Goal: Task Accomplishment & Management: Complete application form

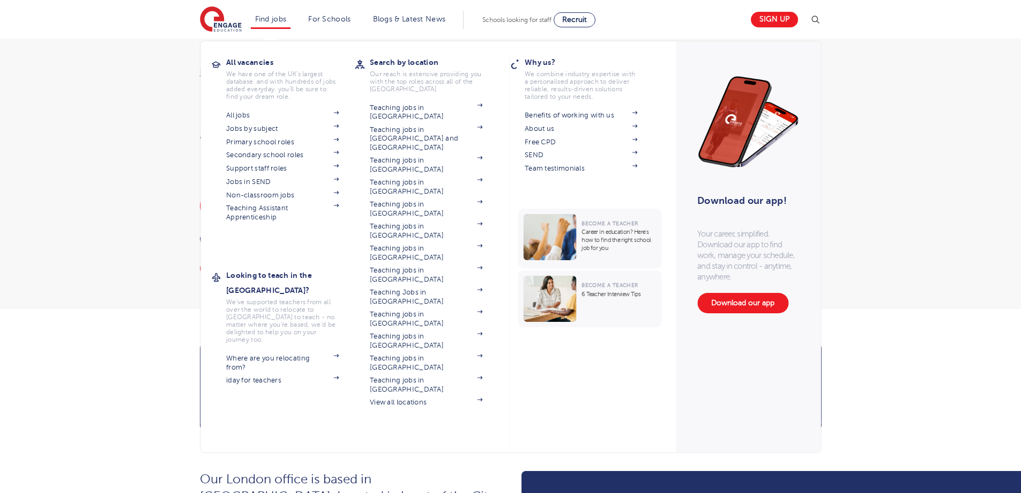
click at [268, 23] on li "Find jobs All vacancies We have one of the UK's largest database. and with hund…" at bounding box center [271, 20] width 40 height 18
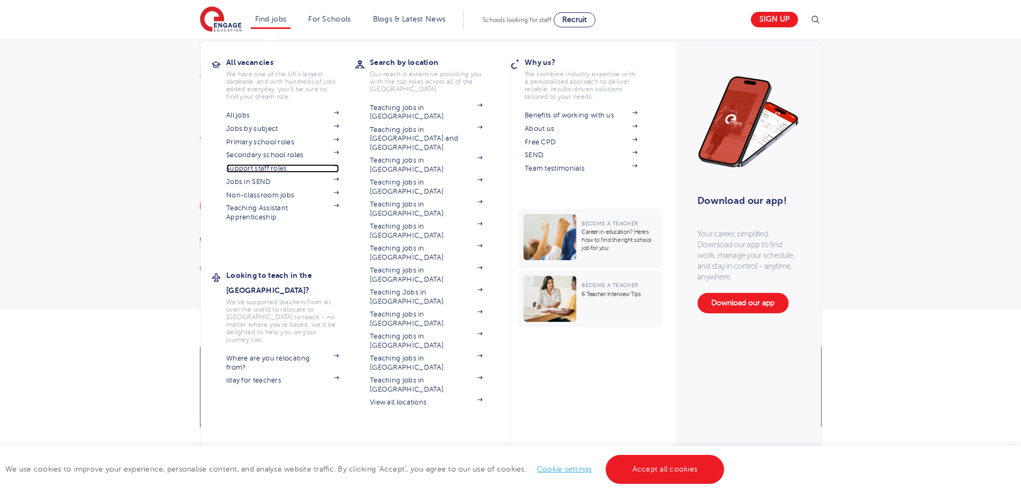
click at [274, 167] on link "Support staff roles" at bounding box center [282, 168] width 113 height 9
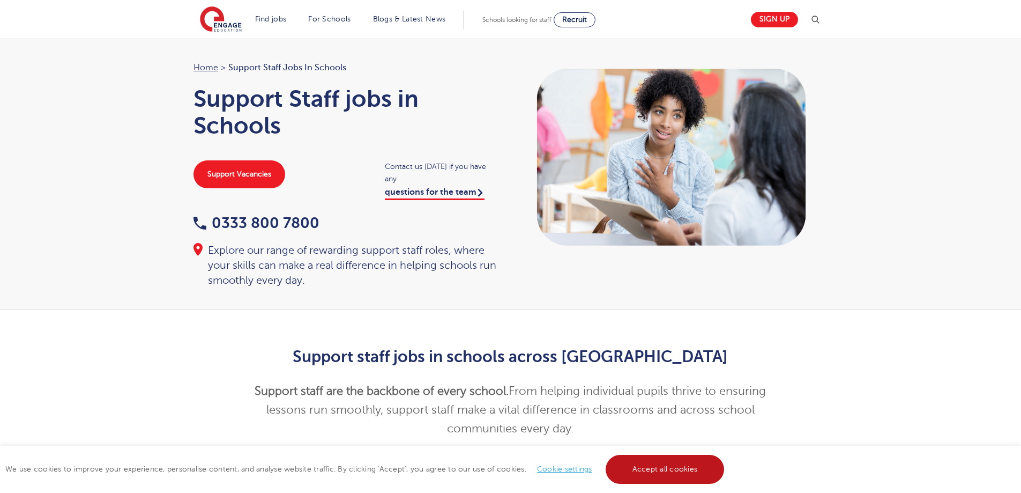
click at [657, 461] on link "Accept all cookies" at bounding box center [665, 469] width 119 height 29
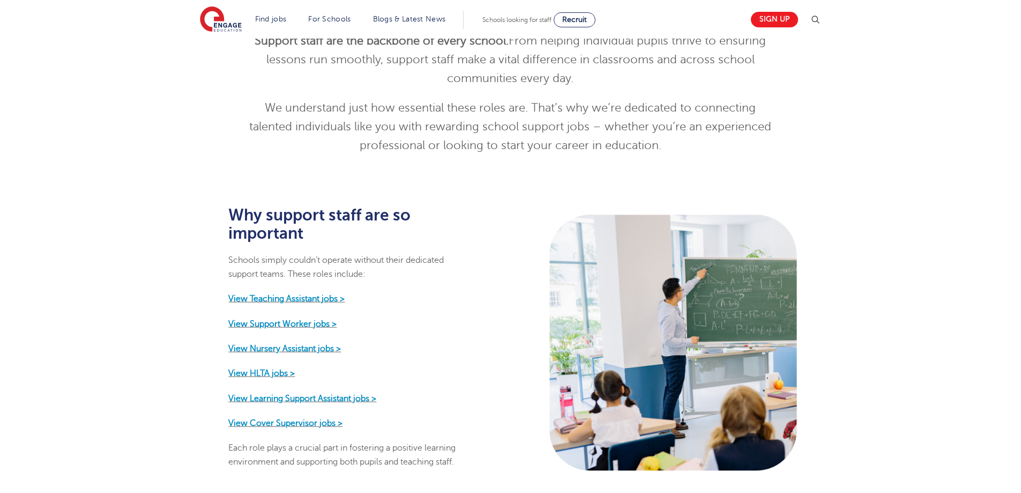
scroll to position [352, 0]
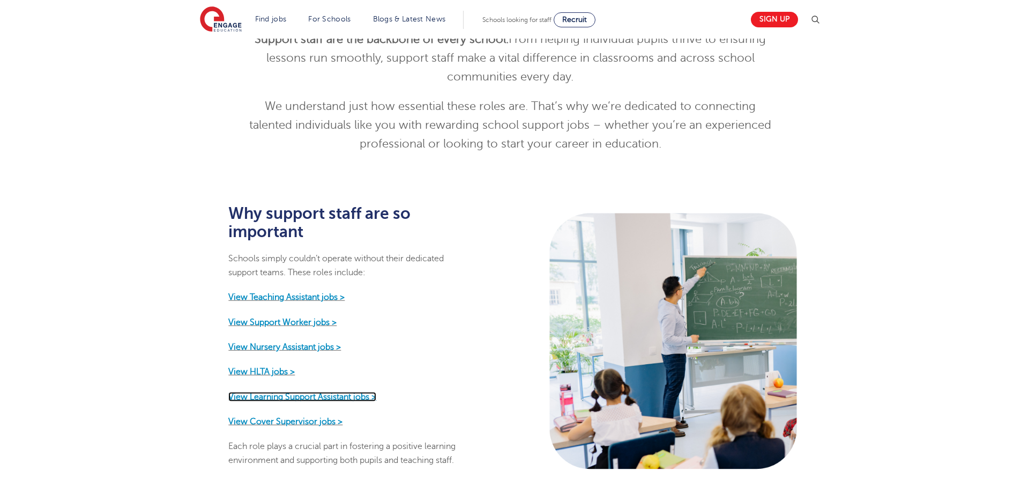
click at [335, 391] on strong "View Learning Support Assistant jobs >" at bounding box center [302, 396] width 148 height 10
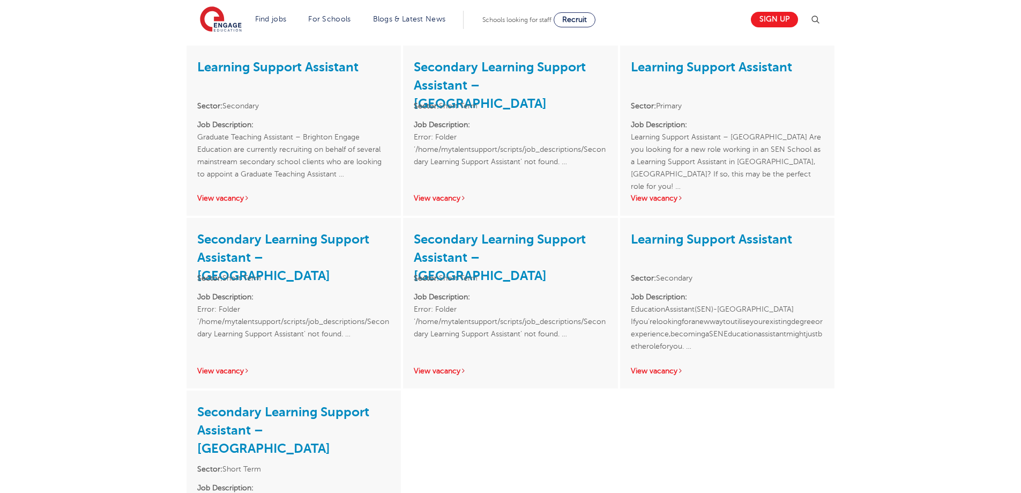
scroll to position [211, 0]
click at [660, 81] on h3 "Learning Support Assistant" at bounding box center [727, 74] width 193 height 38
click at [664, 66] on link "Learning Support Assistant" at bounding box center [711, 65] width 161 height 15
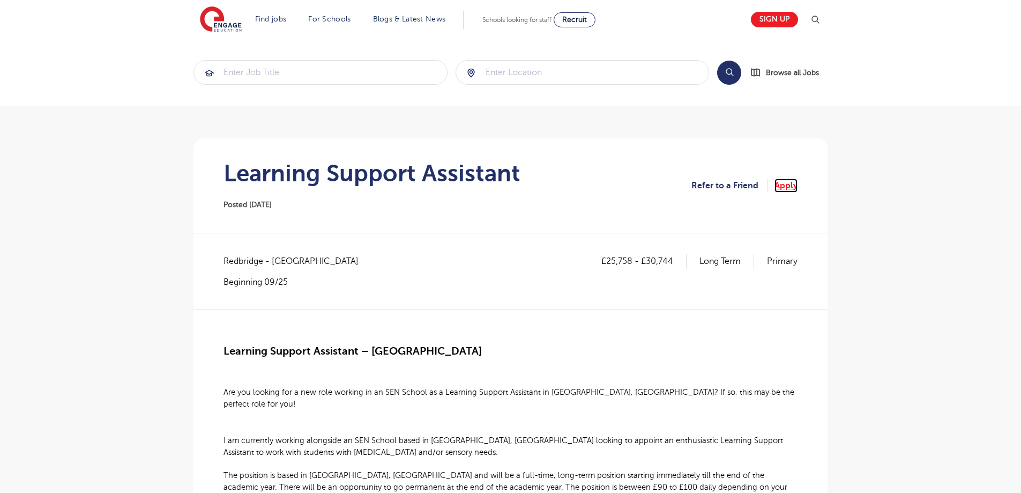
click at [786, 191] on link "Apply" at bounding box center [786, 186] width 23 height 14
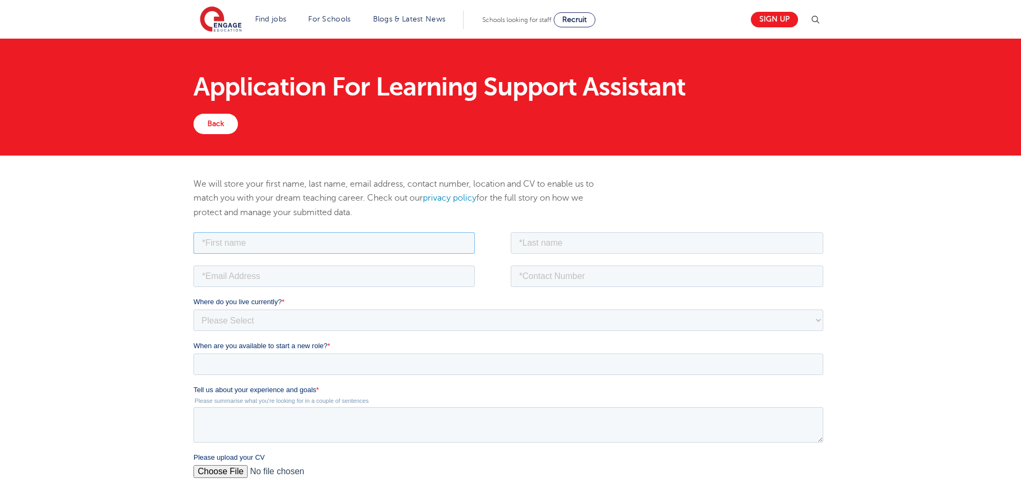
click at [227, 246] on input "text" at bounding box center [334, 242] width 281 height 21
drag, startPoint x: 227, startPoint y: 245, endPoint x: 227, endPoint y: 236, distance: 8.6
click at [227, 243] on input "text" at bounding box center [334, 242] width 281 height 21
type input "[PERSON_NAME]"
click at [597, 241] on input "text" at bounding box center [667, 242] width 313 height 21
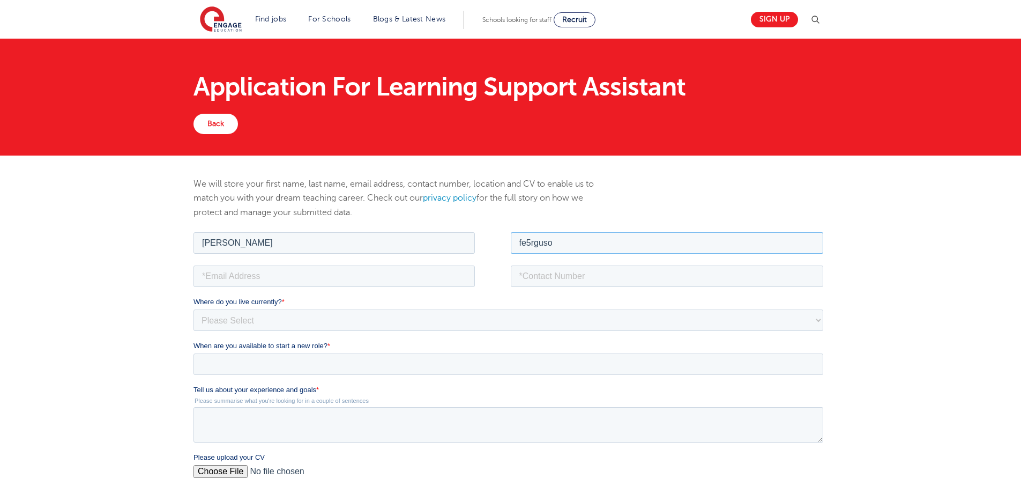
type input "fe5rguson"
drag, startPoint x: 640, startPoint y: 241, endPoint x: 342, endPoint y: 232, distance: 297.7
click at [343, 233] on fieldset "[PERSON_NAME] fe5rguson" at bounding box center [511, 245] width 634 height 33
type input "[PERSON_NAME]"
click at [306, 276] on input "email" at bounding box center [334, 275] width 281 height 21
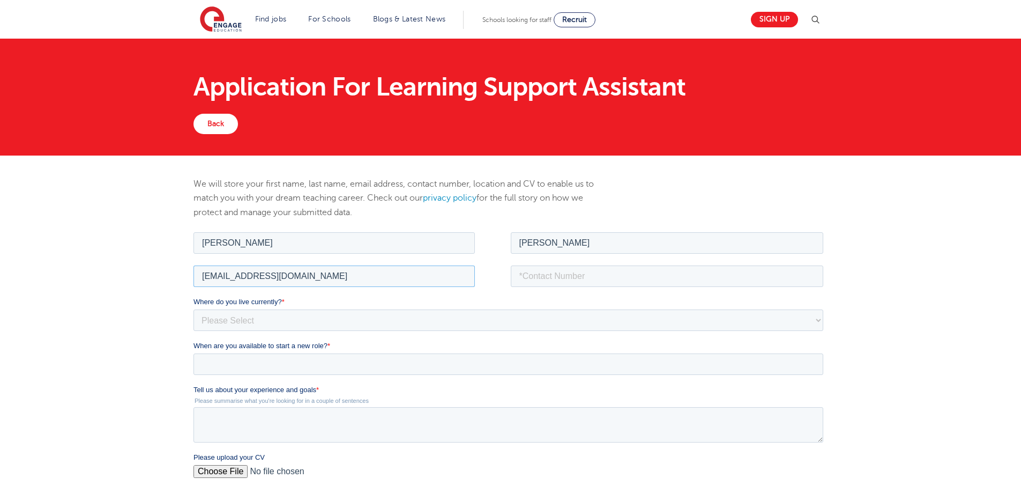
type input "[EMAIL_ADDRESS][DOMAIN_NAME]"
click at [555, 280] on input "tel" at bounding box center [667, 275] width 313 height 21
type input "07376943462"
click at [288, 321] on select "Please Select [GEOGRAPHIC_DATA] [GEOGRAPHIC_DATA] [GEOGRAPHIC_DATA] [GEOGRAPHIC…" at bounding box center [509, 319] width 630 height 21
select select "UK"
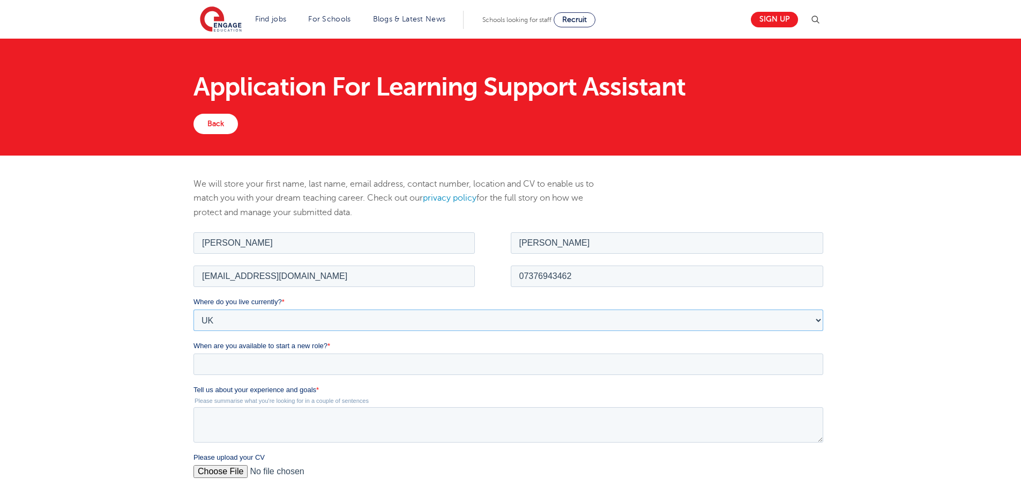
click at [194, 309] on select "Please Select [GEOGRAPHIC_DATA] [GEOGRAPHIC_DATA] [GEOGRAPHIC_DATA] [GEOGRAPHIC…" at bounding box center [509, 319] width 630 height 21
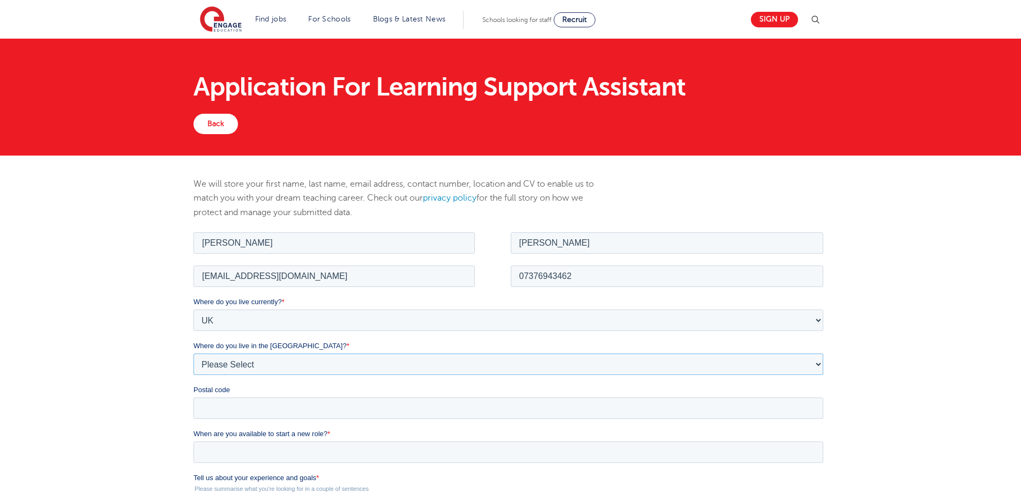
click at [244, 366] on select "Please Select Overseas [GEOGRAPHIC_DATA] [GEOGRAPHIC_DATA] [GEOGRAPHIC_DATA] [G…" at bounding box center [509, 363] width 630 height 21
select select "City of [GEOGRAPHIC_DATA]"
click at [194, 353] on select "Please Select Overseas [GEOGRAPHIC_DATA] [GEOGRAPHIC_DATA] [GEOGRAPHIC_DATA] [G…" at bounding box center [509, 363] width 630 height 21
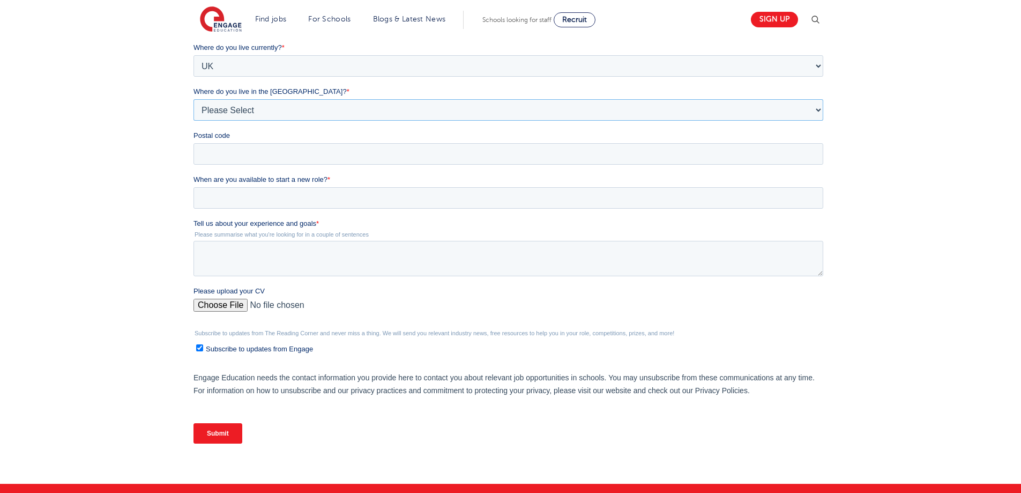
scroll to position [252, 0]
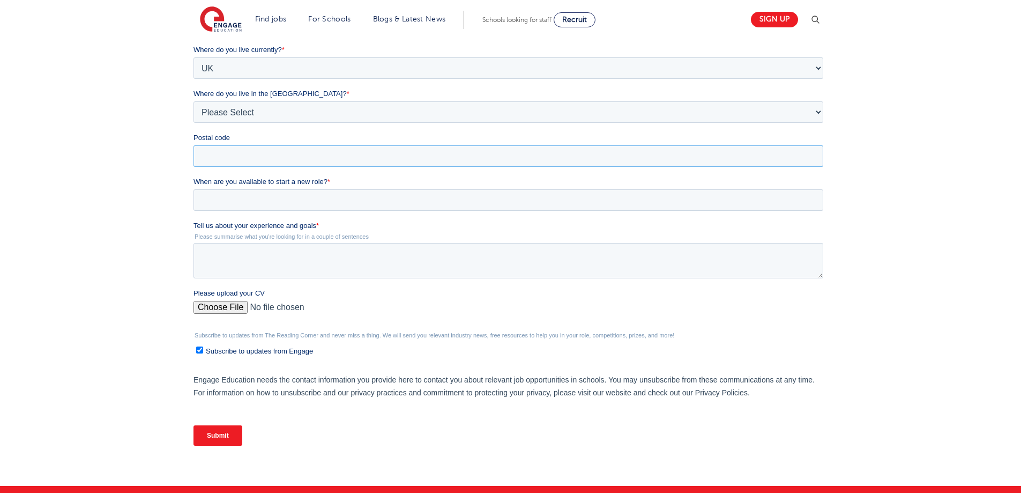
click at [296, 162] on input "Postal code" at bounding box center [509, 155] width 630 height 21
type input "e16 1le"
click at [293, 195] on input "When are you available to start a new role? *" at bounding box center [509, 199] width 630 height 21
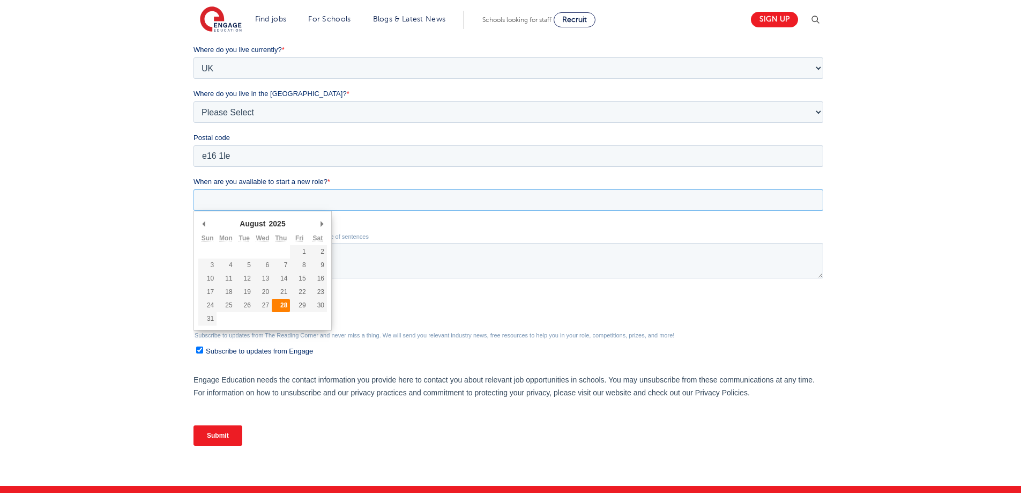
type div "[DATE]"
type input "[DATE]"
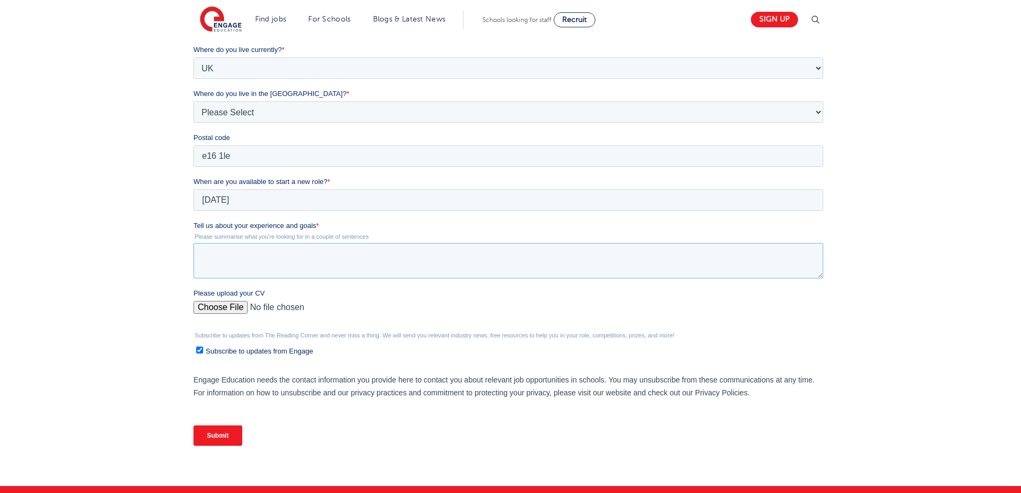
click at [243, 265] on textarea "Tell us about your experience and goals *" at bounding box center [509, 260] width 630 height 35
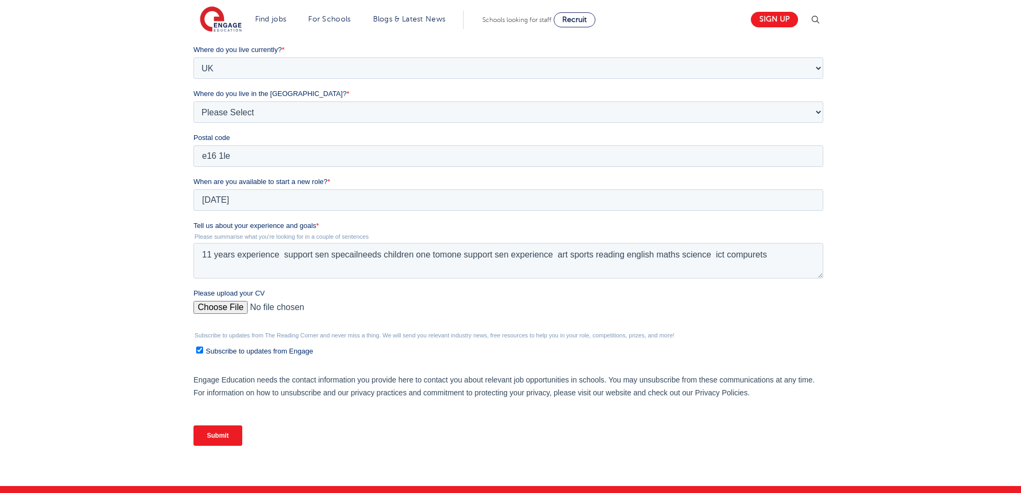
click at [225, 305] on input "Please upload your CV" at bounding box center [509, 311] width 630 height 21
click at [781, 257] on textarea "11 years experience support sen specailneeds children one tomone support sen ex…" at bounding box center [509, 260] width 630 height 35
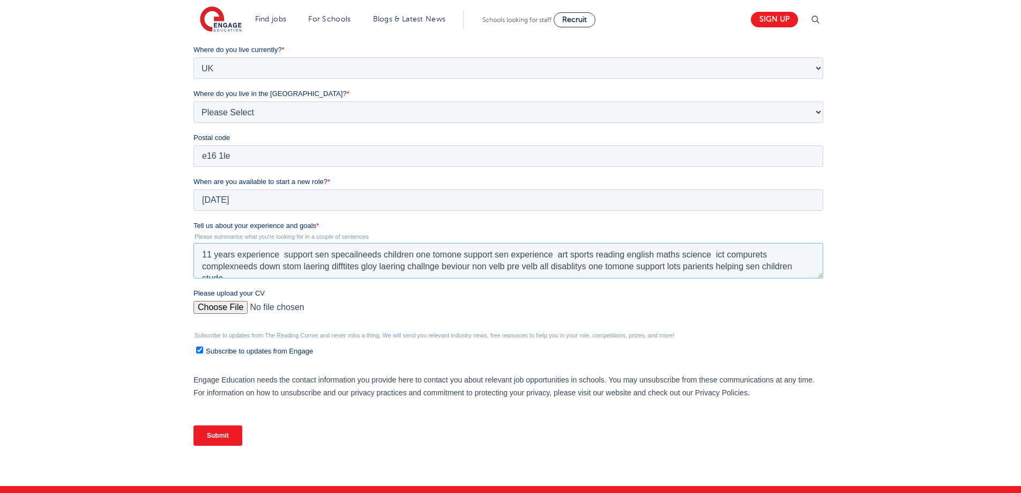
scroll to position [5, 0]
type textarea "11 years experience support sen specailneeds children one tomone support sen ex…"
click at [210, 310] on input "Please upload your CV" at bounding box center [509, 311] width 630 height 21
type input "C:\fakepath\[PERSON_NAME] CV (1) (4) (25) (2)1111 (3) (4)222222 (1) (18) (7) (5…"
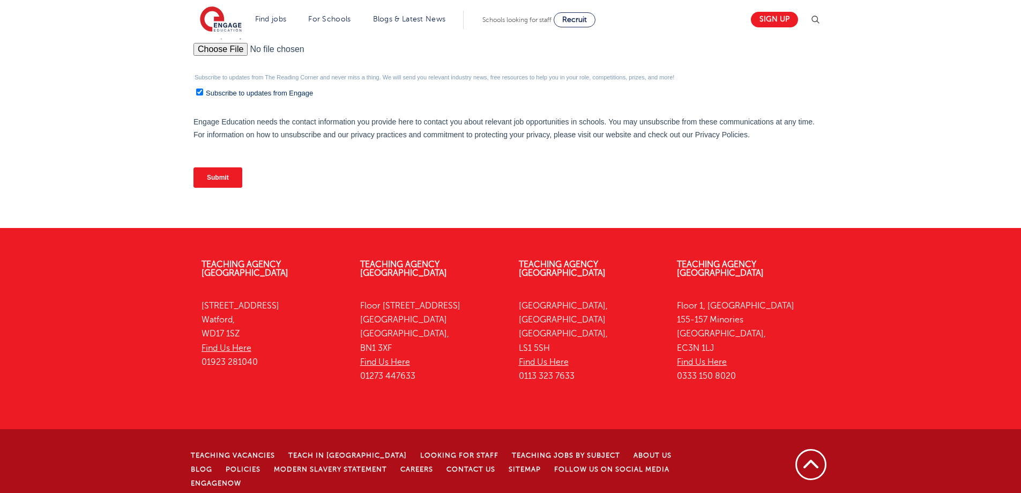
scroll to position [492, 0]
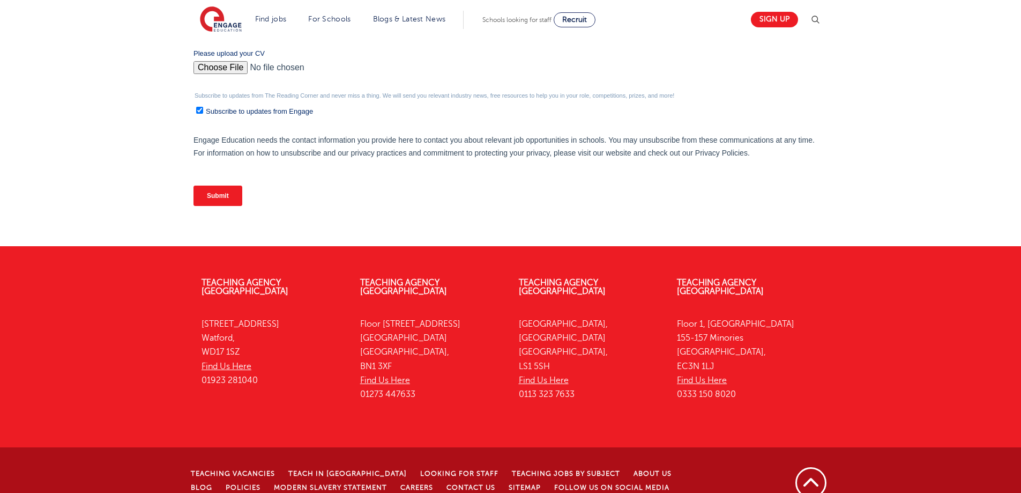
click at [231, 199] on input "Submit" at bounding box center [218, 196] width 49 height 20
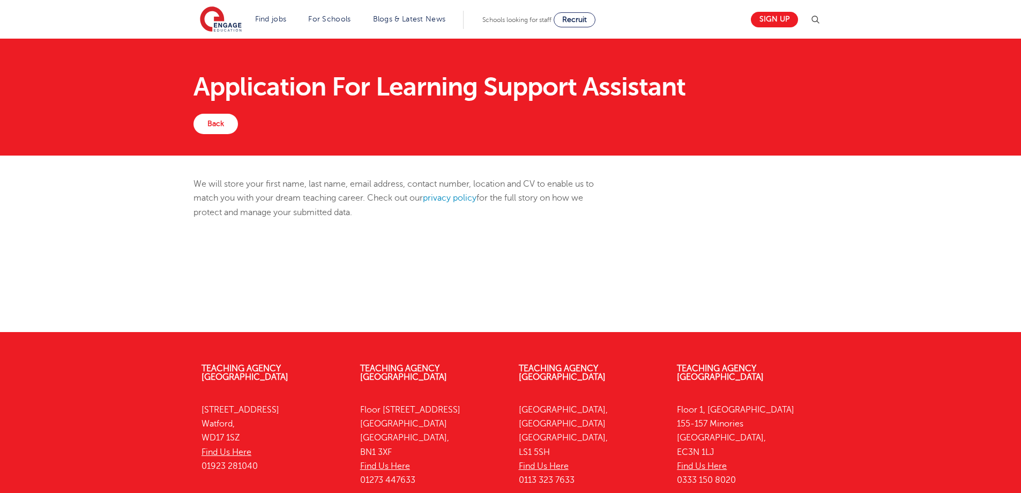
scroll to position [104, 0]
